Goal: Navigation & Orientation: Find specific page/section

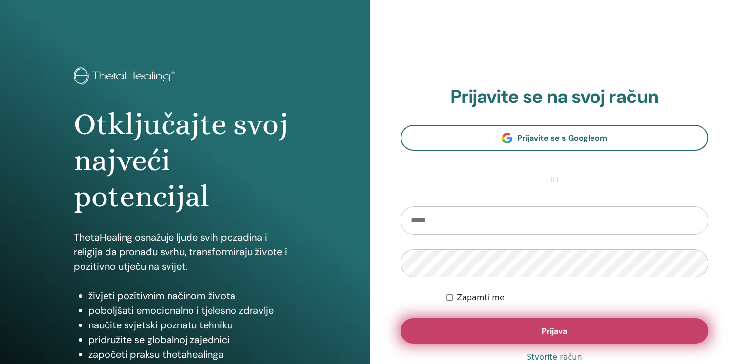
type input "**********"
click at [532, 334] on button "Prijava" at bounding box center [555, 330] width 308 height 25
